Goal: Task Accomplishment & Management: Complete application form

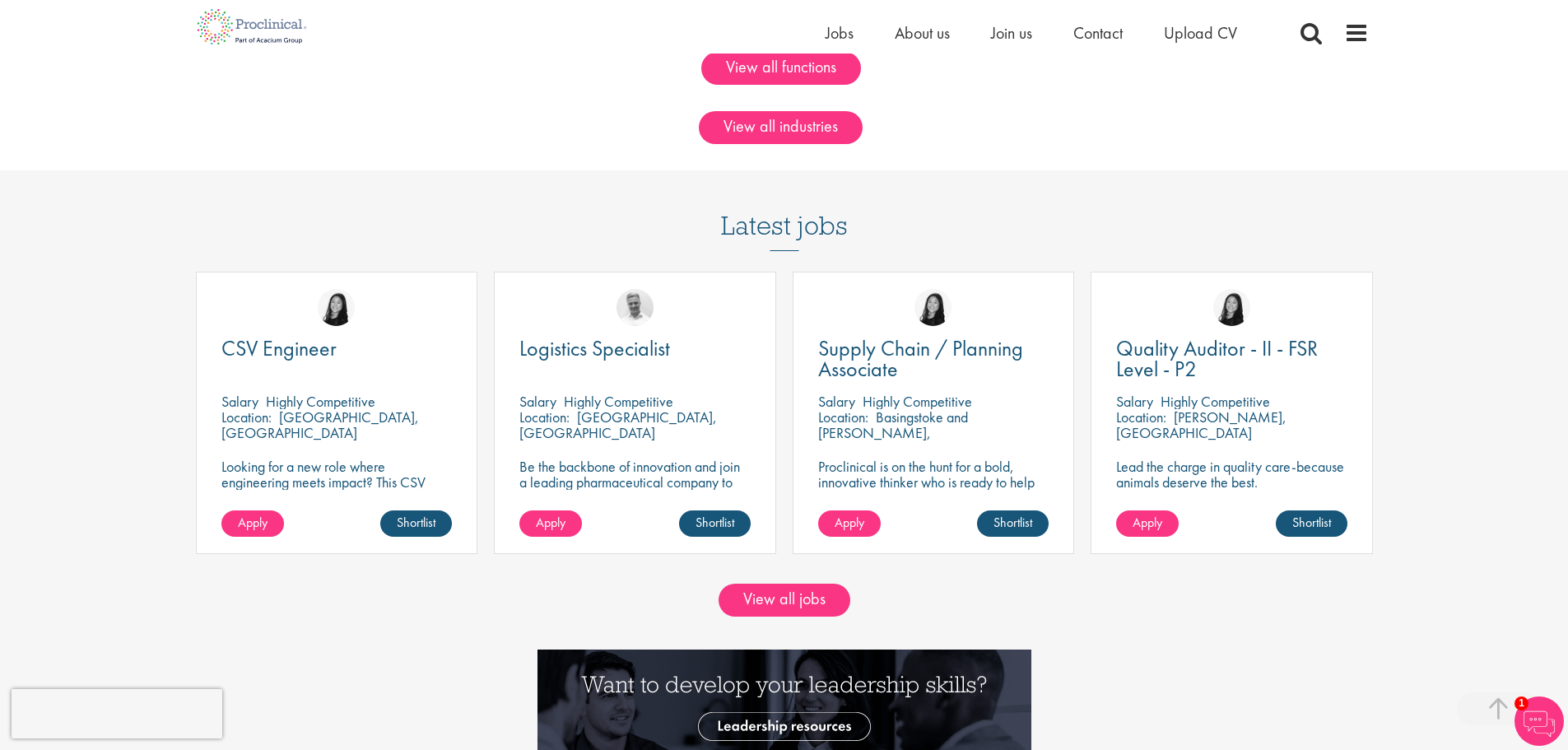
scroll to position [1482, 0]
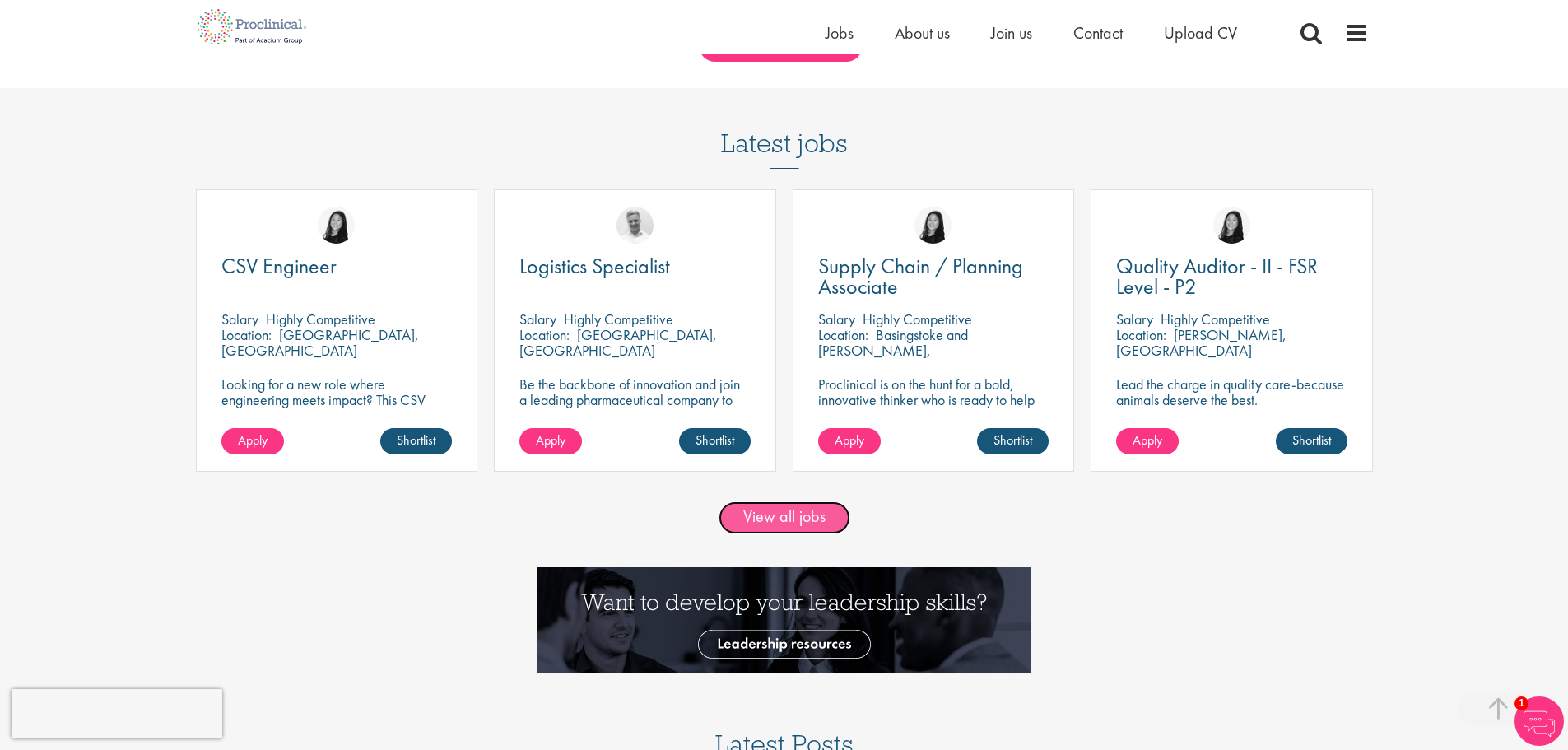
click at [771, 522] on link "View all jobs" at bounding box center [784, 517] width 132 height 33
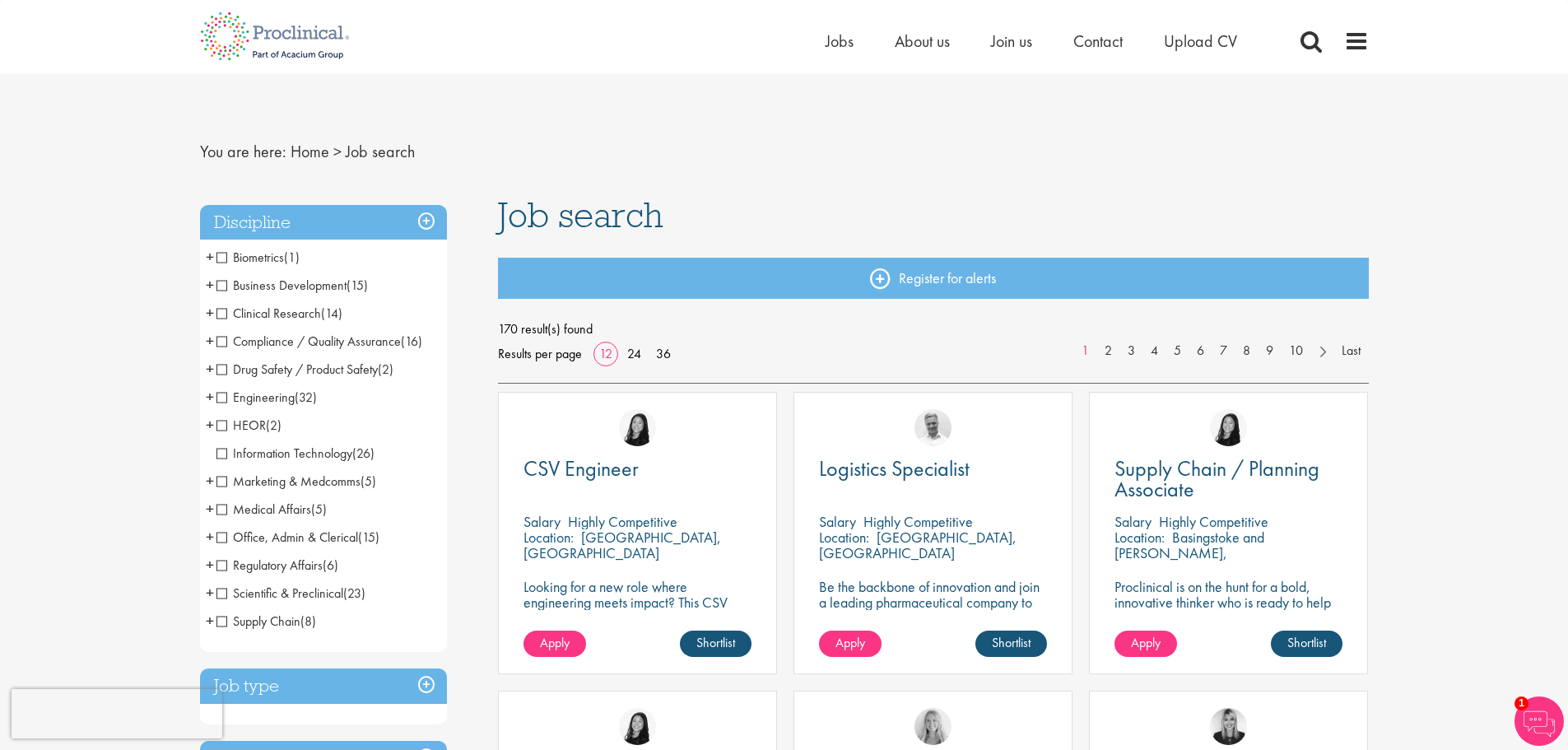
click at [212, 540] on span "+" at bounding box center [209, 536] width 8 height 24
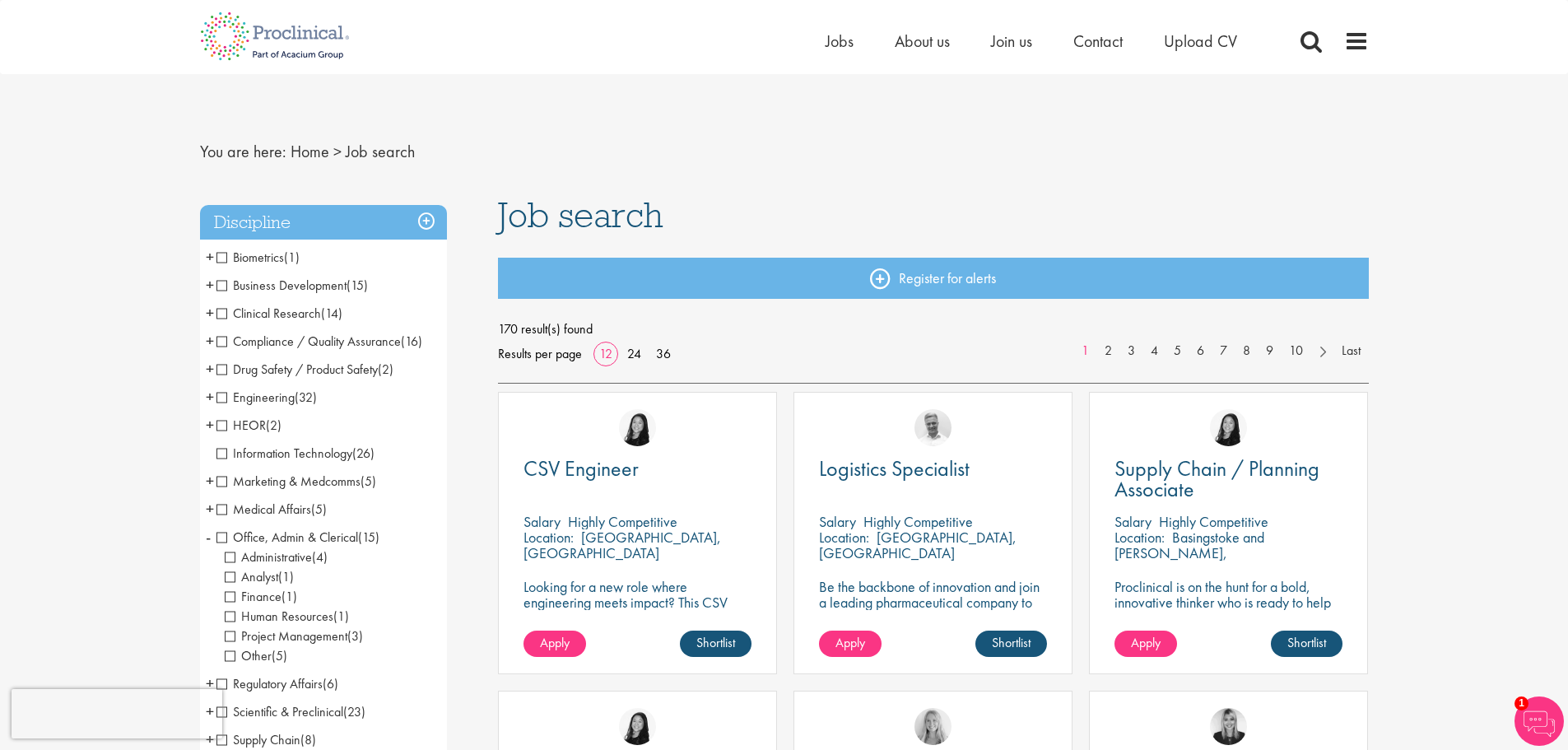
click at [228, 555] on span "Administrative" at bounding box center [268, 556] width 87 height 17
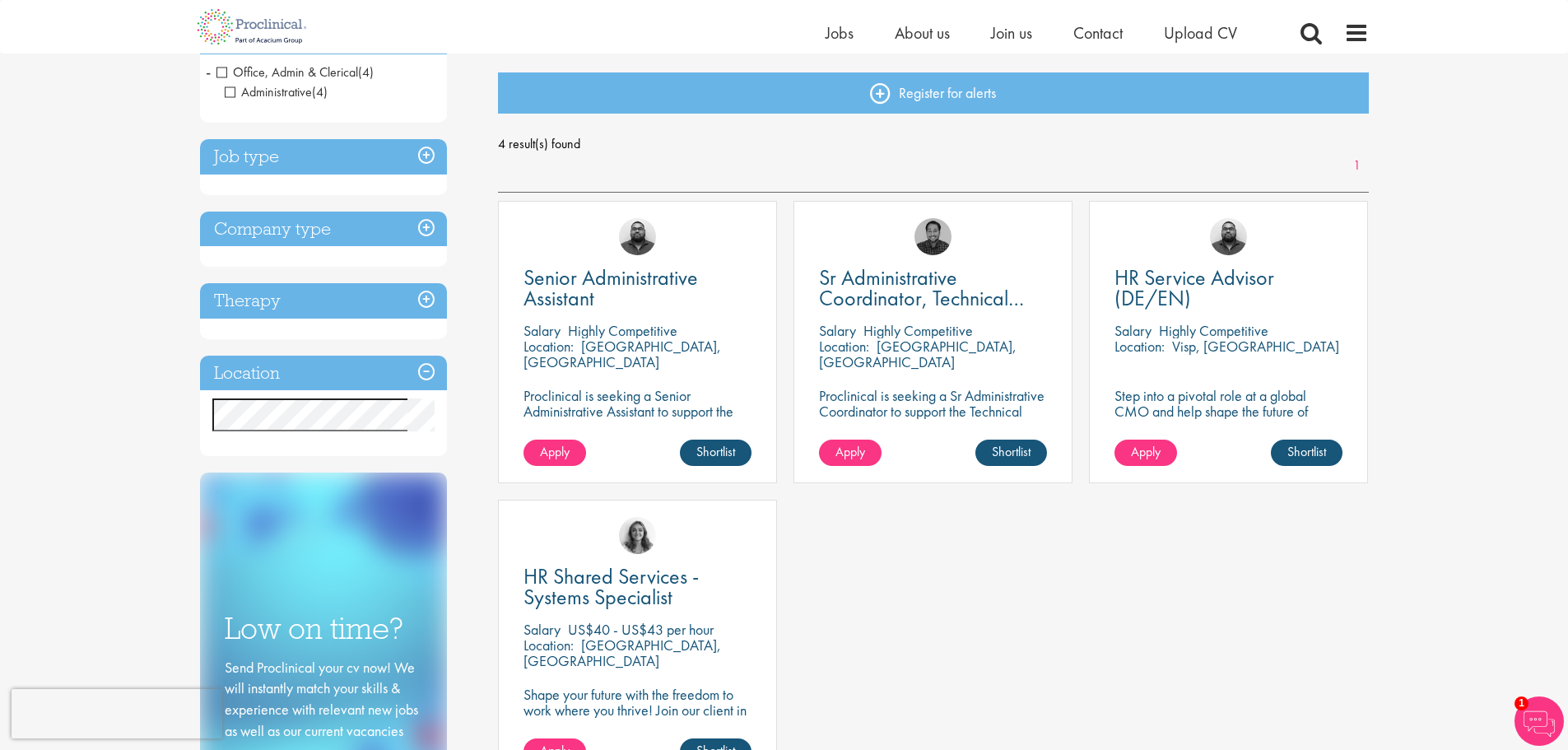
scroll to position [247, 0]
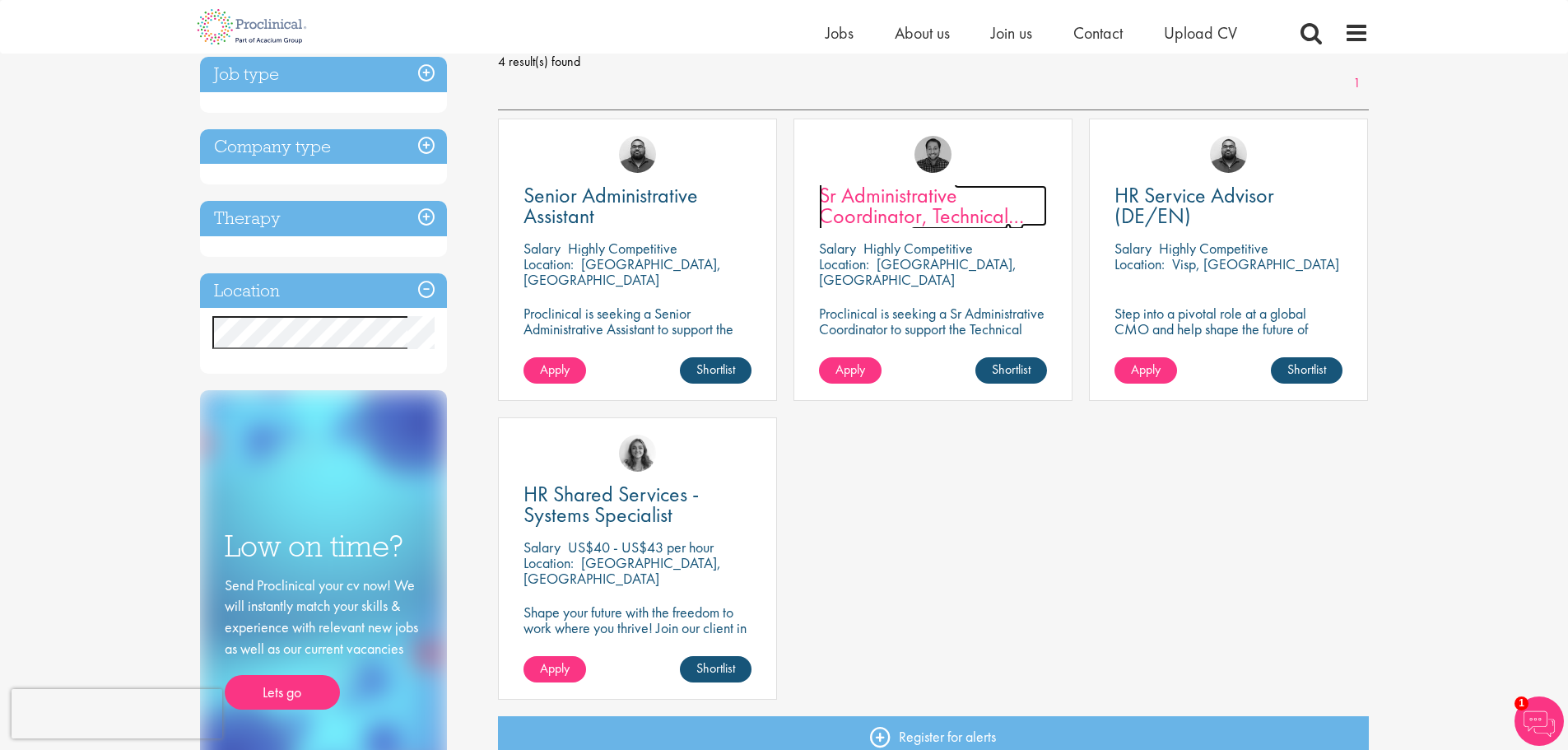
click at [898, 204] on span "Sr Administrative Coordinator, Technical Operations" at bounding box center [921, 215] width 205 height 69
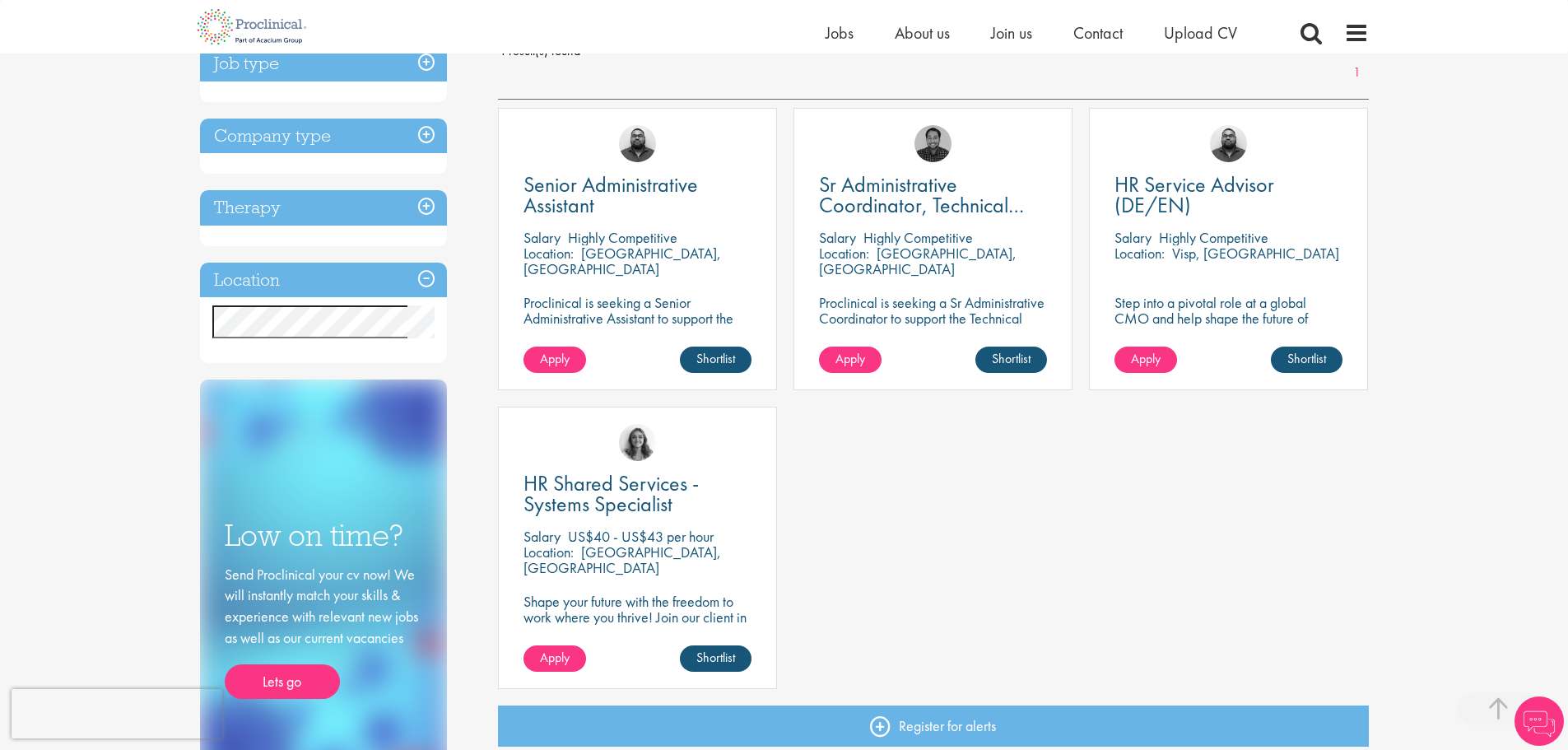
click at [432, 204] on h3 "Therapy" at bounding box center [324, 207] width 247 height 35
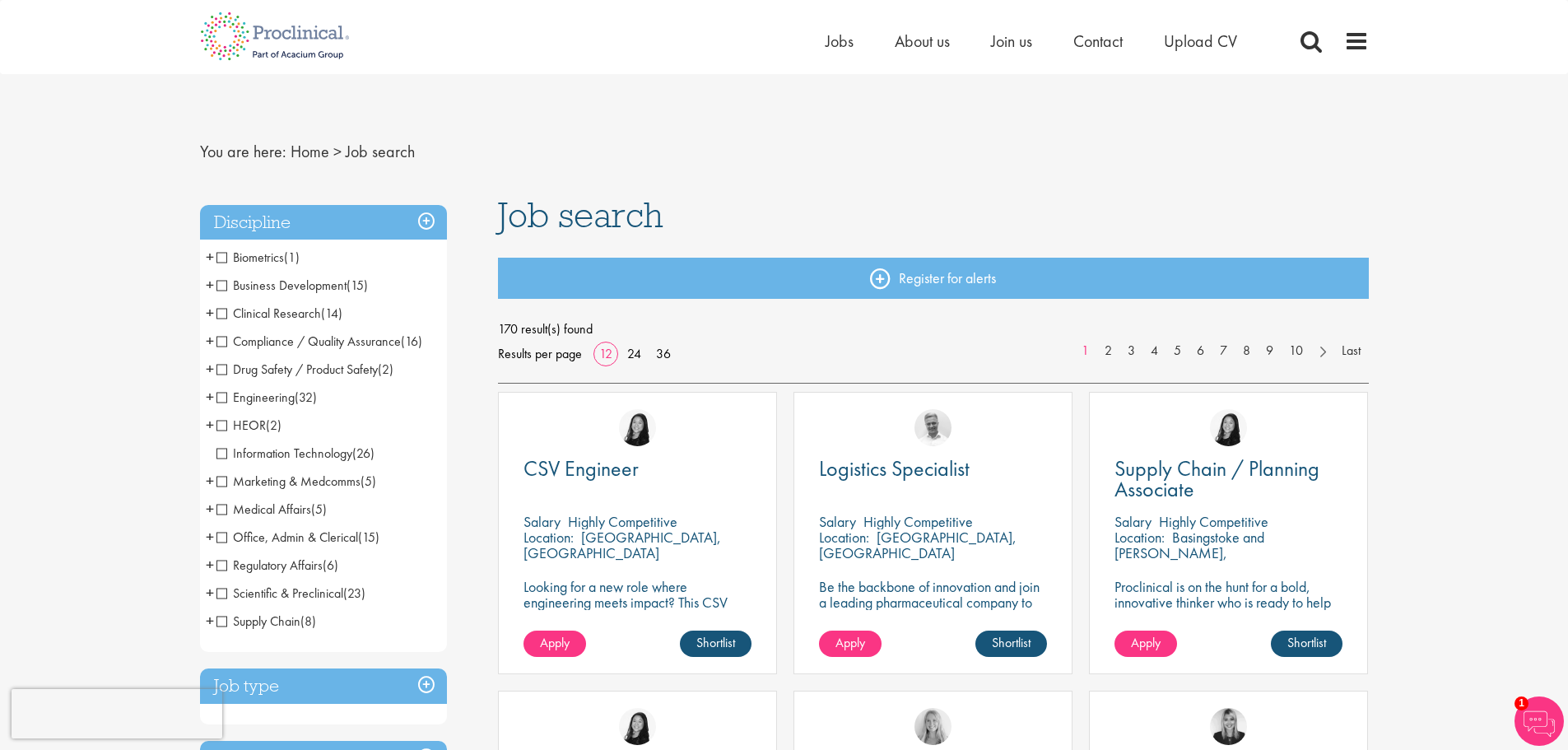
click at [208, 313] on span "+" at bounding box center [209, 312] width 8 height 24
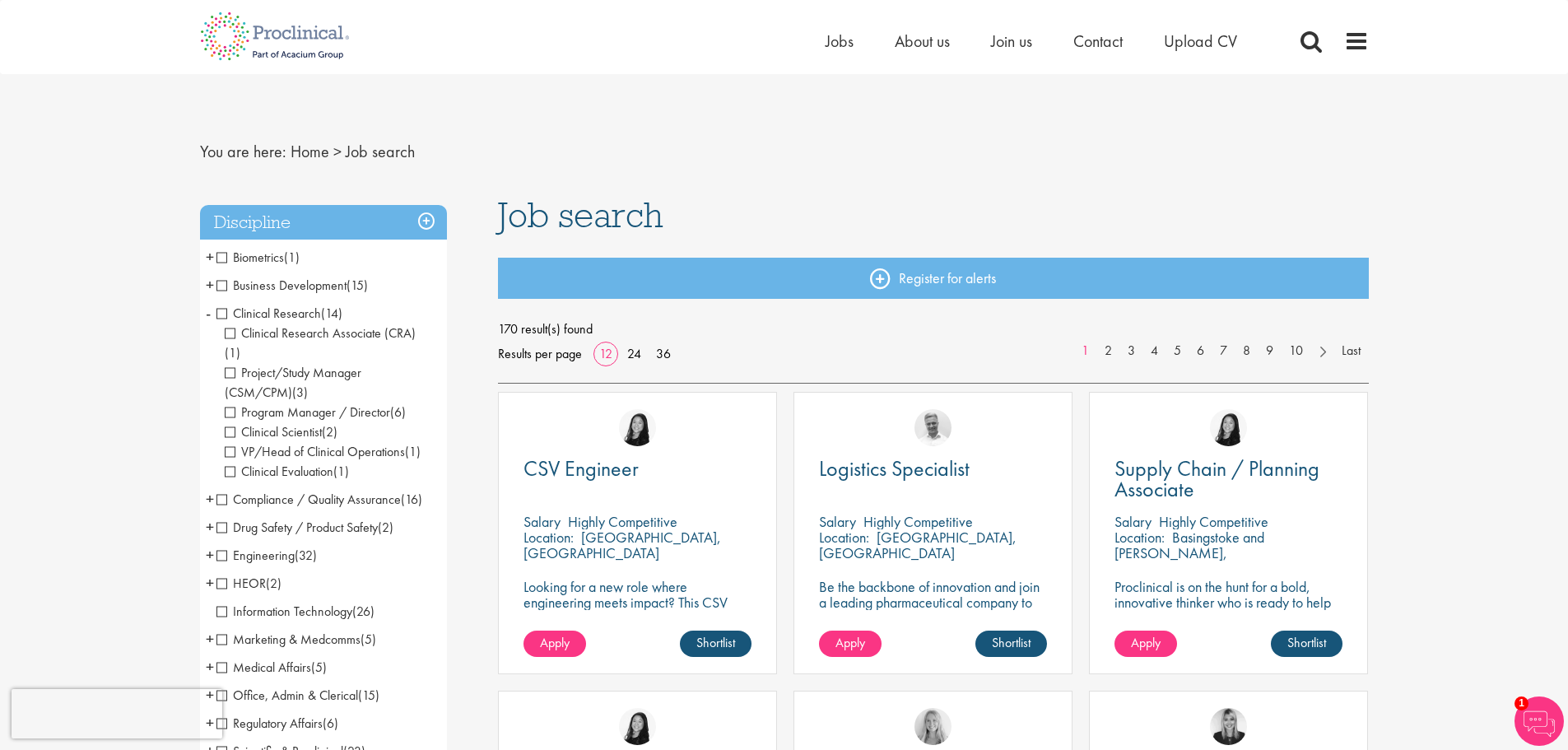
click at [234, 364] on span "Project/Study Manager (CSM/CPM)" at bounding box center [293, 382] width 137 height 37
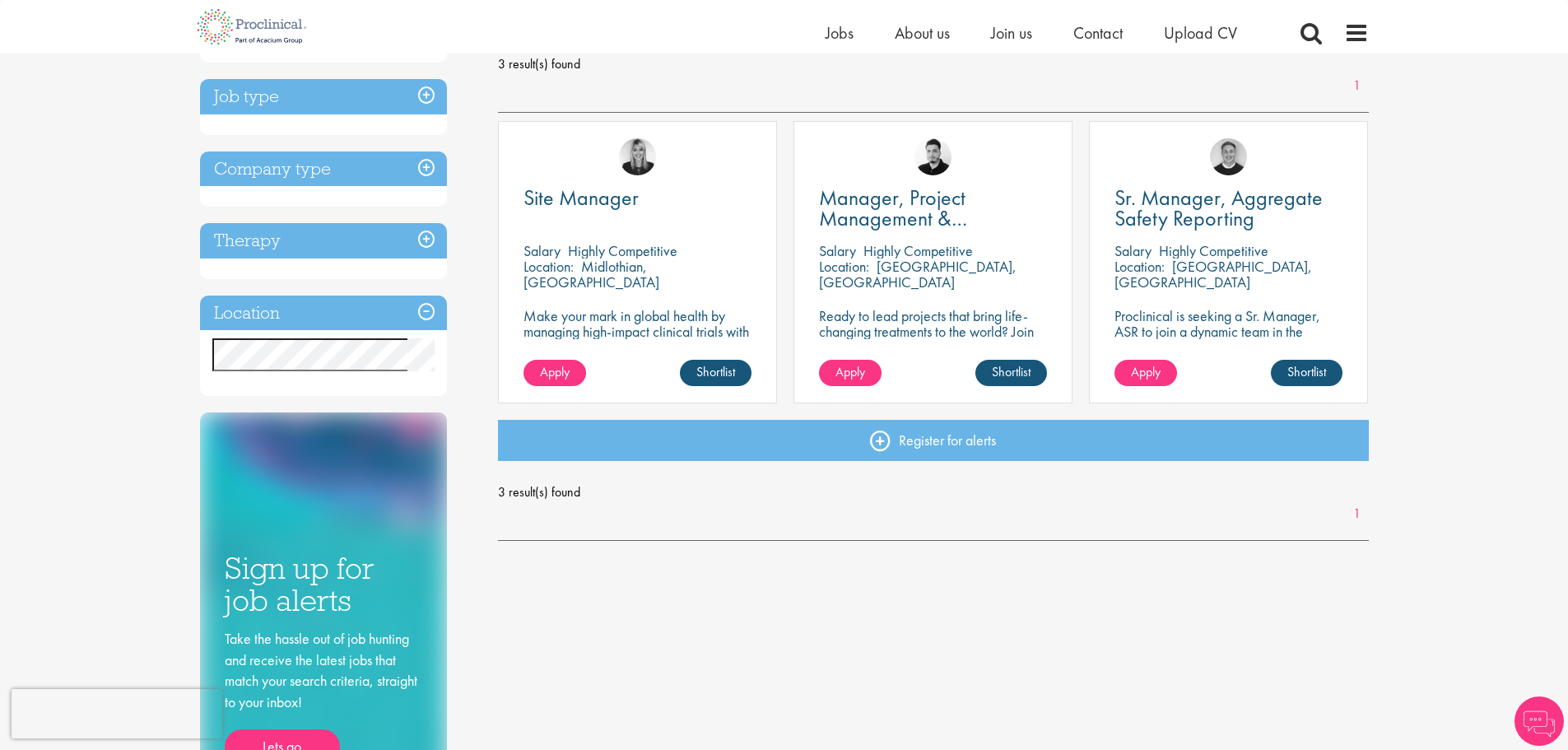
scroll to position [247, 0]
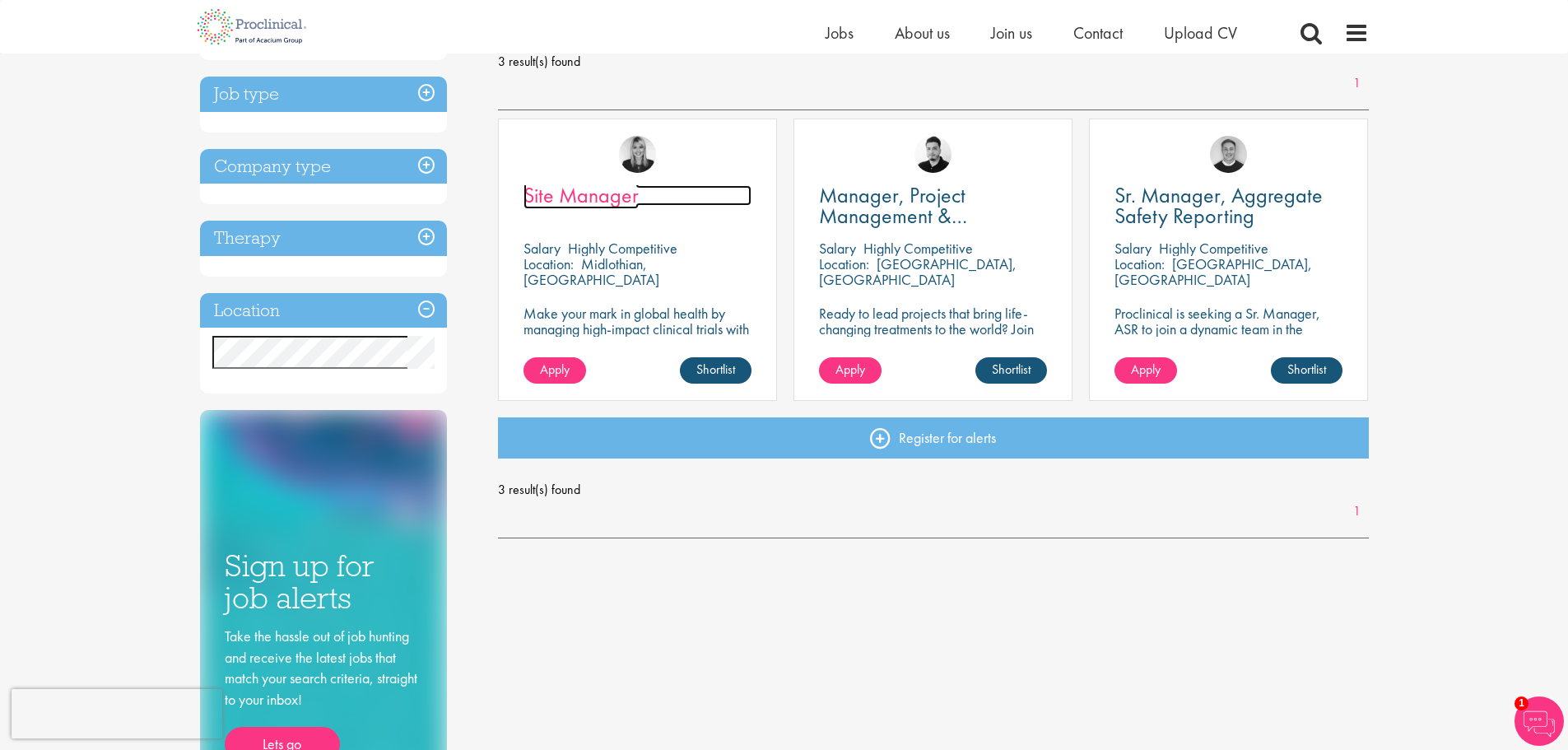
click at [591, 195] on span "Site Manager" at bounding box center [581, 195] width 115 height 28
